Goal: Task Accomplishment & Management: Manage account settings

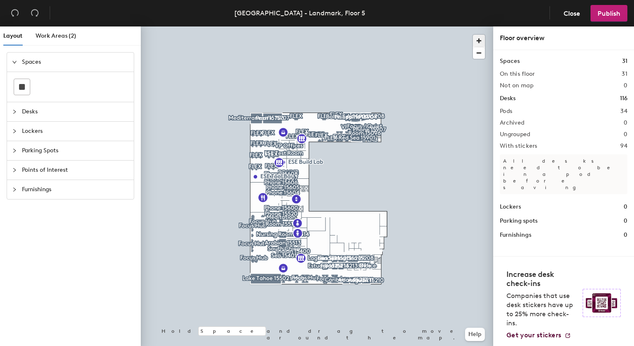
click at [477, 40] on span "button" at bounding box center [479, 41] width 12 height 12
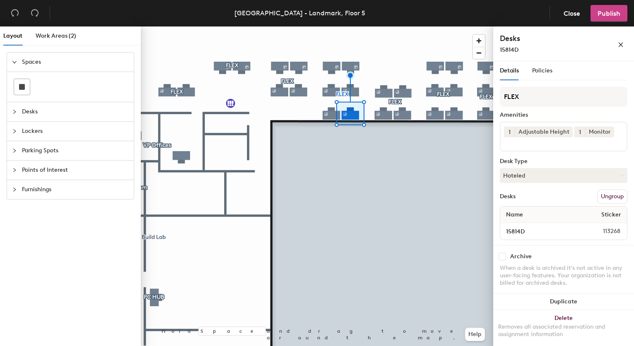
click at [599, 19] on button "Publish" at bounding box center [608, 13] width 37 height 17
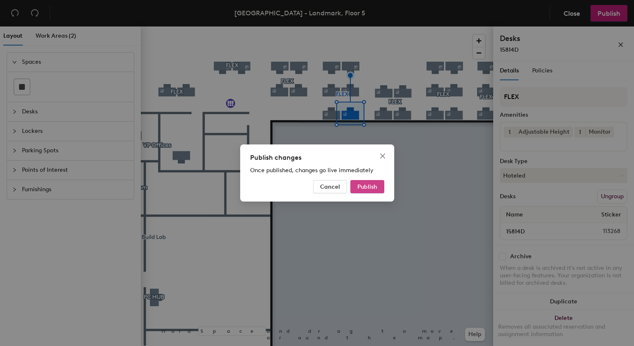
click at [367, 186] on span "Publish" at bounding box center [367, 186] width 20 height 7
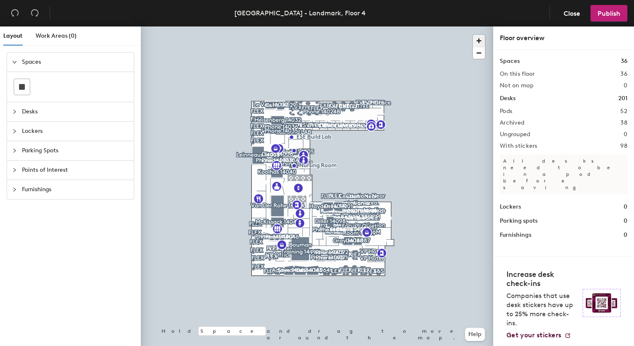
click at [476, 36] on span "button" at bounding box center [479, 41] width 12 height 12
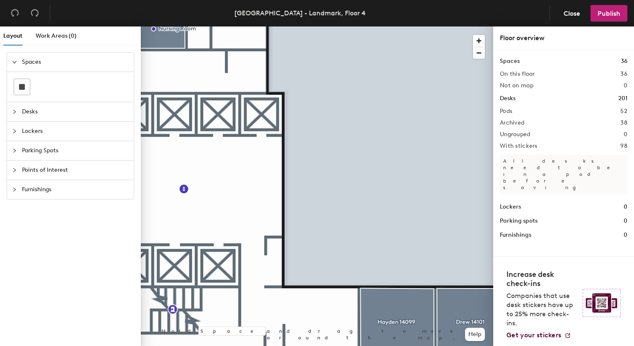
click at [369, 130] on div at bounding box center [349, 161] width 48 height 78
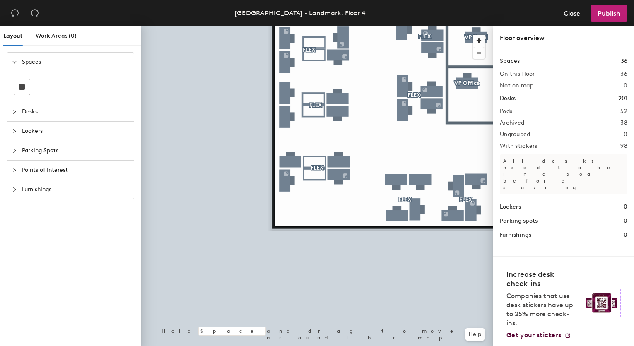
click at [286, 26] on div at bounding box center [317, 26] width 352 height 0
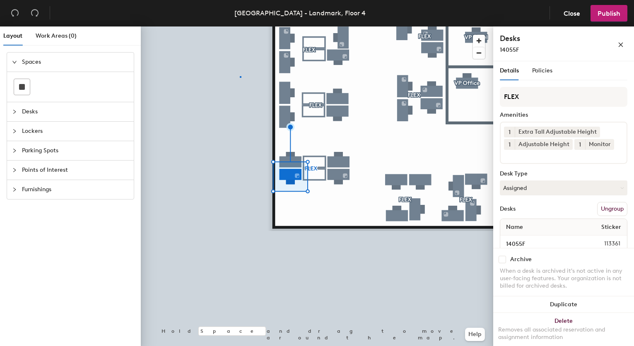
click at [240, 26] on div at bounding box center [317, 26] width 352 height 0
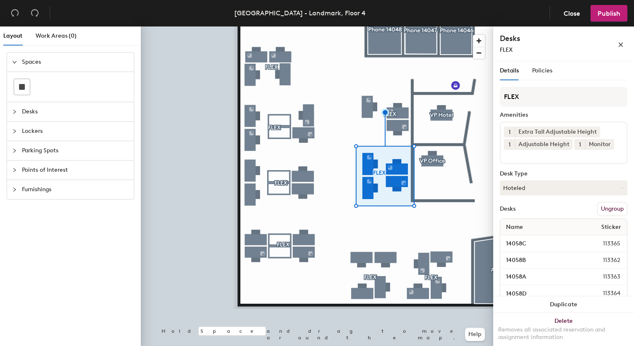
click at [438, 26] on div at bounding box center [317, 26] width 352 height 0
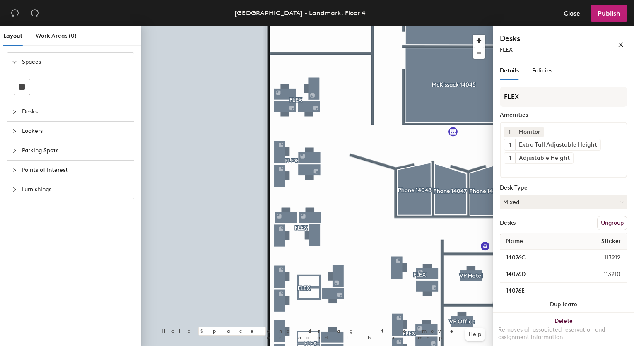
click at [314, 26] on div at bounding box center [317, 26] width 352 height 0
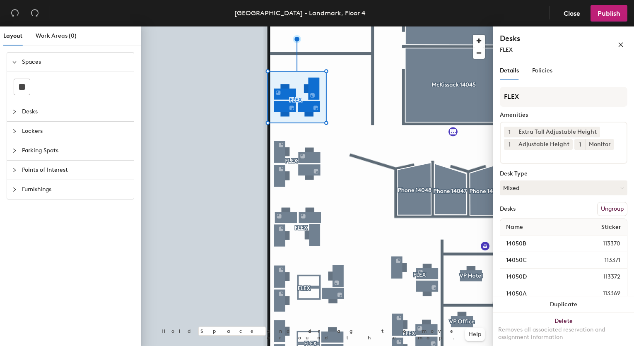
click at [337, 26] on div at bounding box center [317, 26] width 352 height 0
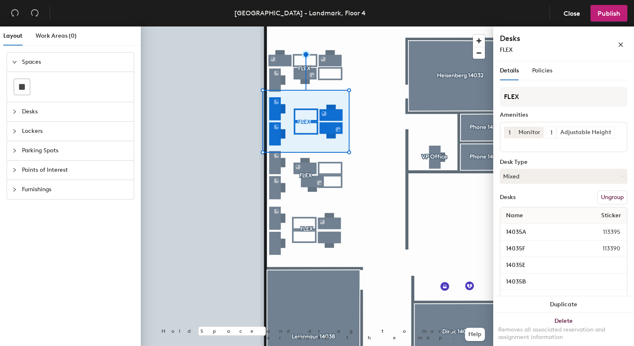
click at [332, 26] on div at bounding box center [317, 26] width 352 height 0
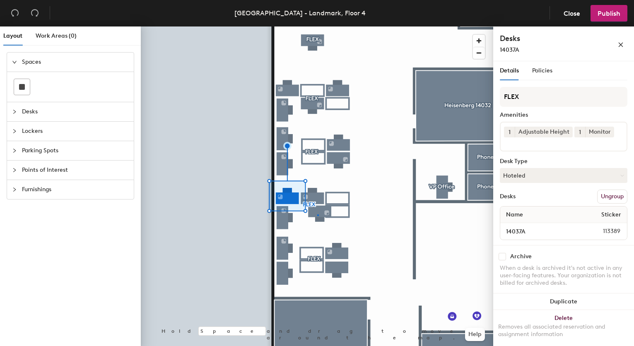
click at [317, 26] on div at bounding box center [317, 26] width 352 height 0
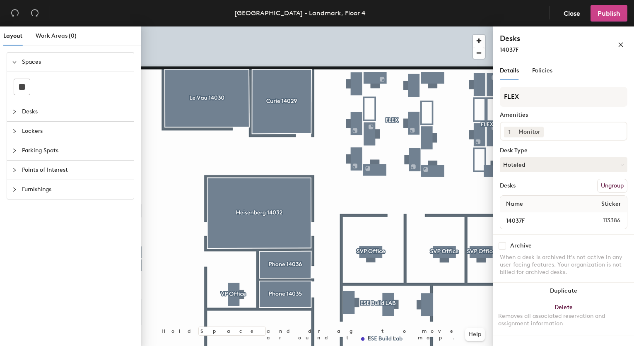
click at [598, 17] on span "Publish" at bounding box center [608, 14] width 23 height 8
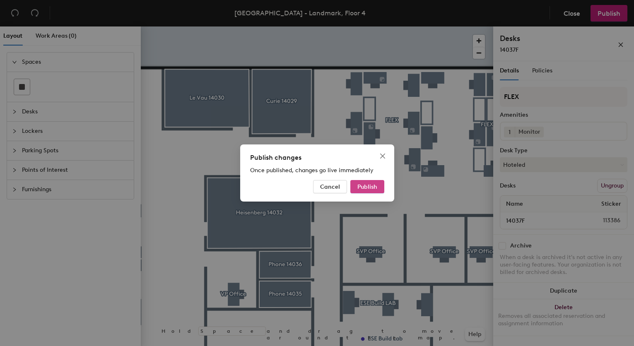
click at [368, 186] on span "Publish" at bounding box center [367, 186] width 20 height 7
